Goal: Information Seeking & Learning: Learn about a topic

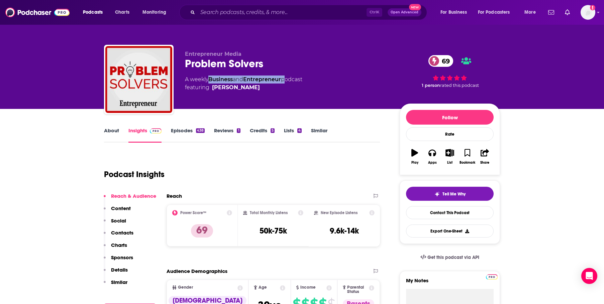
drag, startPoint x: 285, startPoint y: 79, endPoint x: 210, endPoint y: 80, distance: 75.5
click at [210, 80] on div "A weekly Business and Entrepreneur podcast featuring [PERSON_NAME]" at bounding box center [243, 84] width 117 height 16
copy div "Business and Entrepreneur"
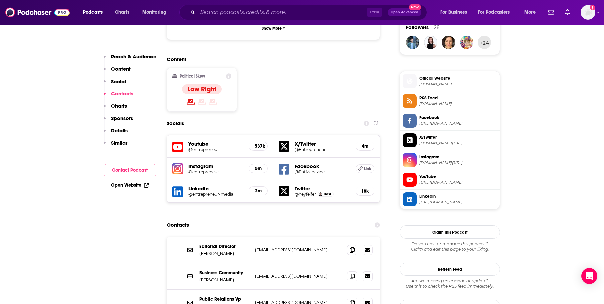
scroll to position [602, 0]
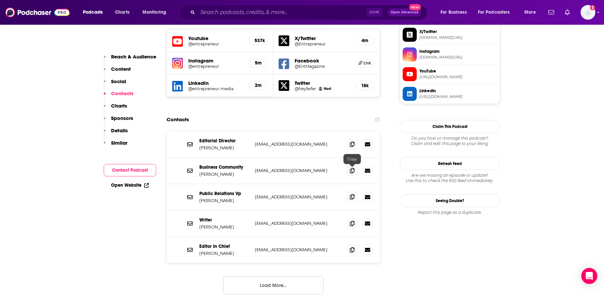
click at [349, 192] on span at bounding box center [352, 197] width 10 height 10
click at [354, 247] on icon at bounding box center [352, 249] width 5 height 5
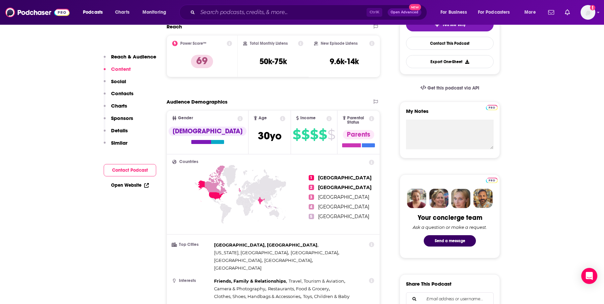
scroll to position [67, 0]
